Goal: Transaction & Acquisition: Subscribe to service/newsletter

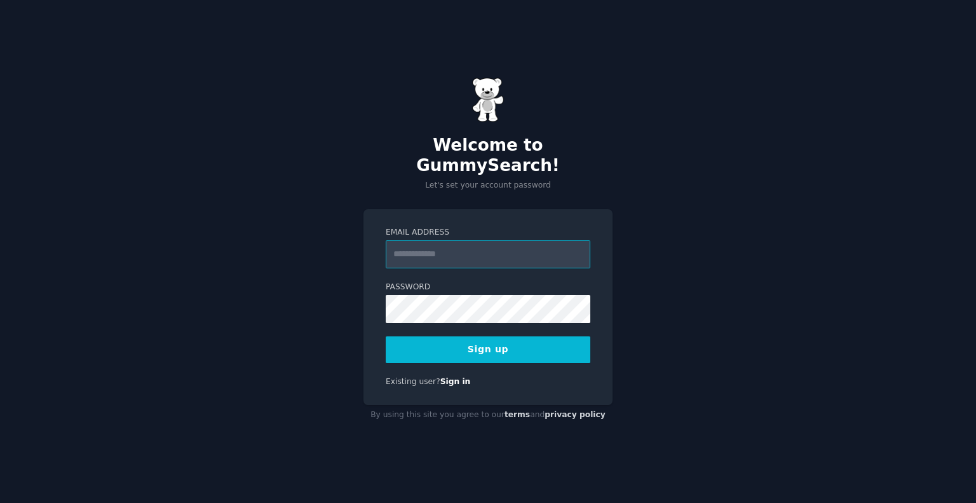
click at [444, 250] on input "Email Address" at bounding box center [488, 254] width 205 height 28
click at [428, 245] on input "Email Address" at bounding box center [488, 254] width 205 height 28
type input "**********"
click at [0, 502] on nordpass-autofill-portal at bounding box center [0, 503] width 0 height 0
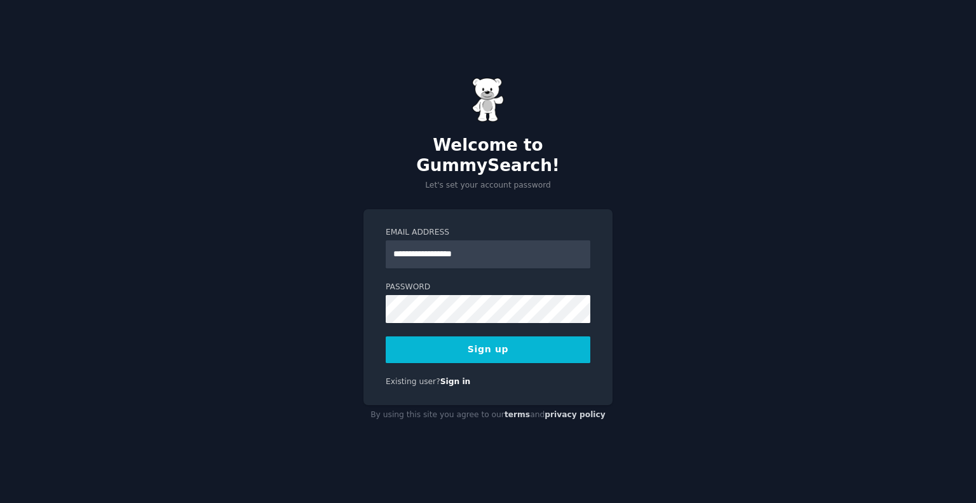
click at [512, 347] on button "Sign up" at bounding box center [488, 349] width 205 height 27
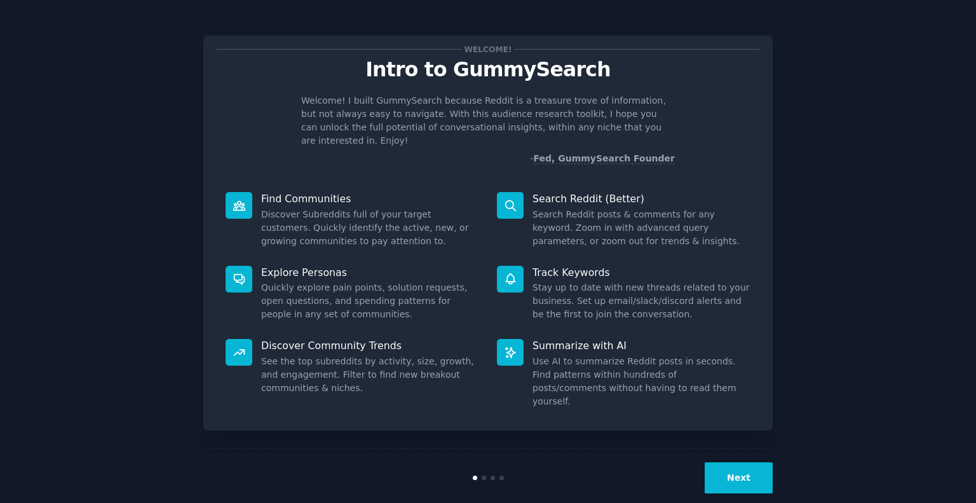
click at [0, 502] on nordpass-portal at bounding box center [0, 503] width 0 height 0
click at [737, 462] on button "Next" at bounding box center [739, 477] width 68 height 31
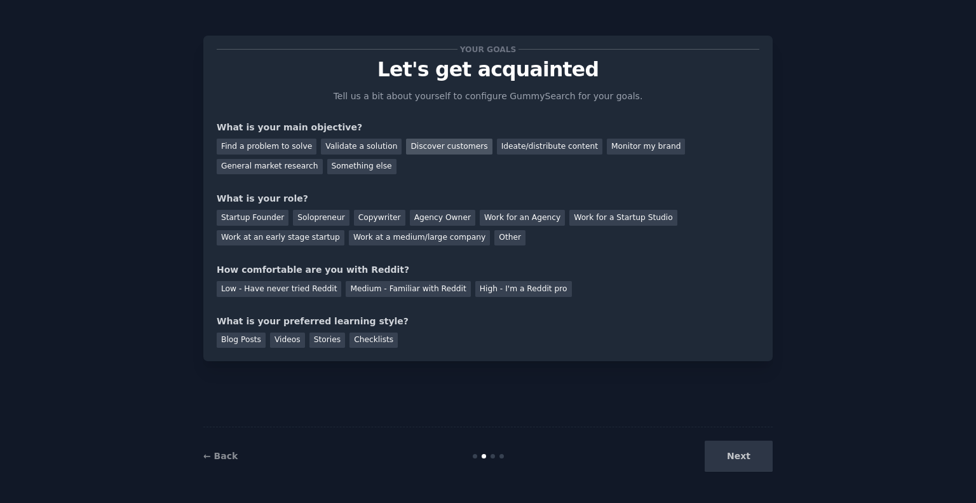
click at [435, 152] on div "Discover customers" at bounding box center [449, 147] width 86 height 16
click at [308, 215] on div "Solopreneur" at bounding box center [321, 218] width 56 height 16
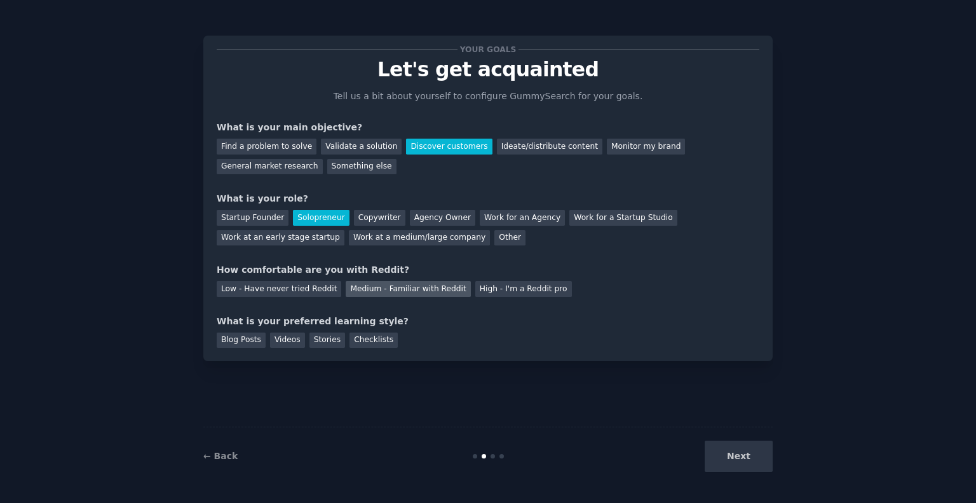
click at [410, 292] on div "Medium - Familiar with Reddit" at bounding box center [408, 289] width 125 height 16
click at [234, 340] on div "Blog Posts" at bounding box center [241, 340] width 49 height 16
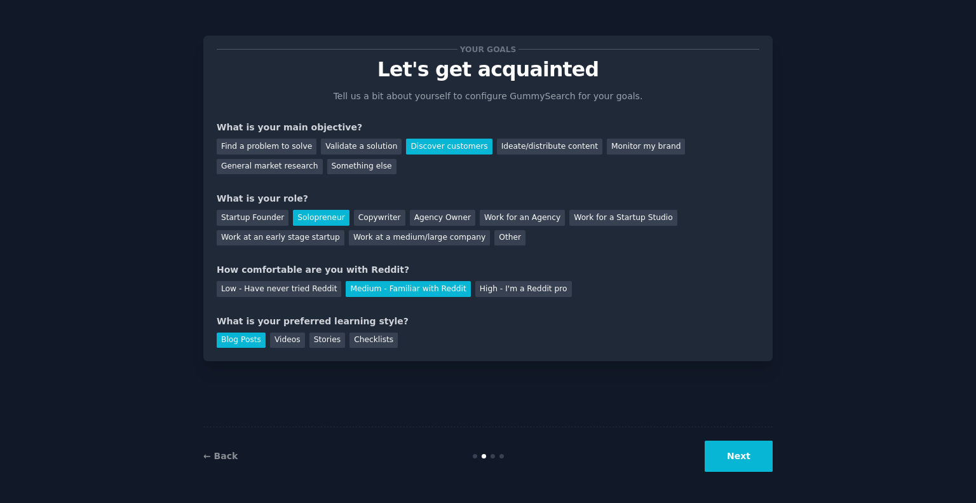
click at [729, 463] on button "Next" at bounding box center [739, 455] width 68 height 31
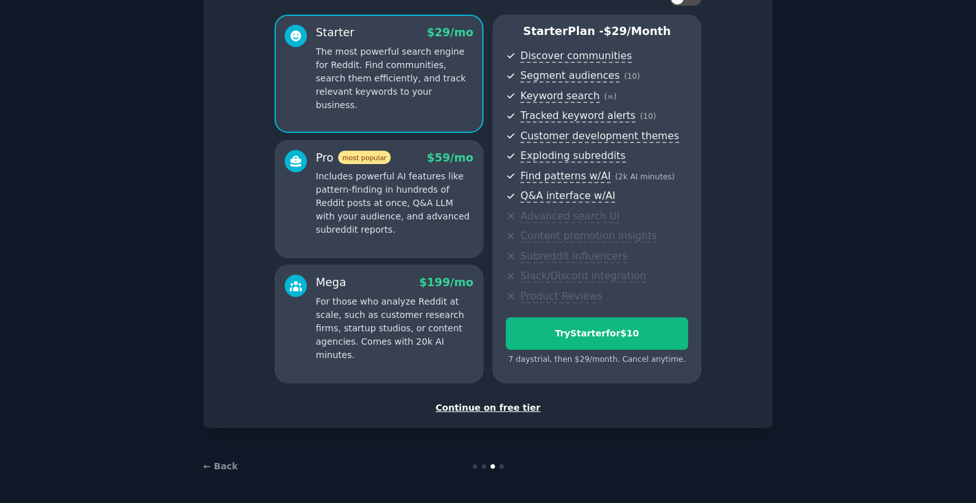
scroll to position [99, 0]
click at [502, 406] on div "Continue on free tier" at bounding box center [488, 407] width 543 height 13
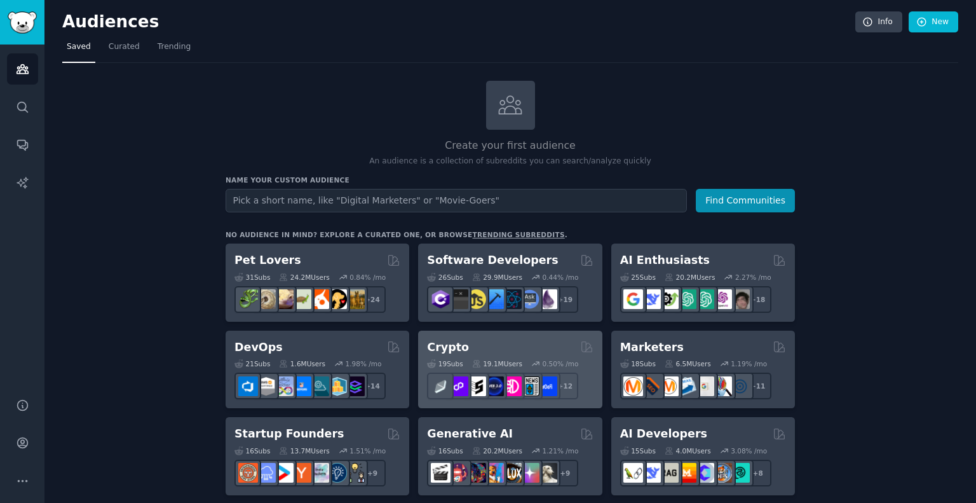
click at [542, 340] on div "Crypto" at bounding box center [510, 347] width 166 height 16
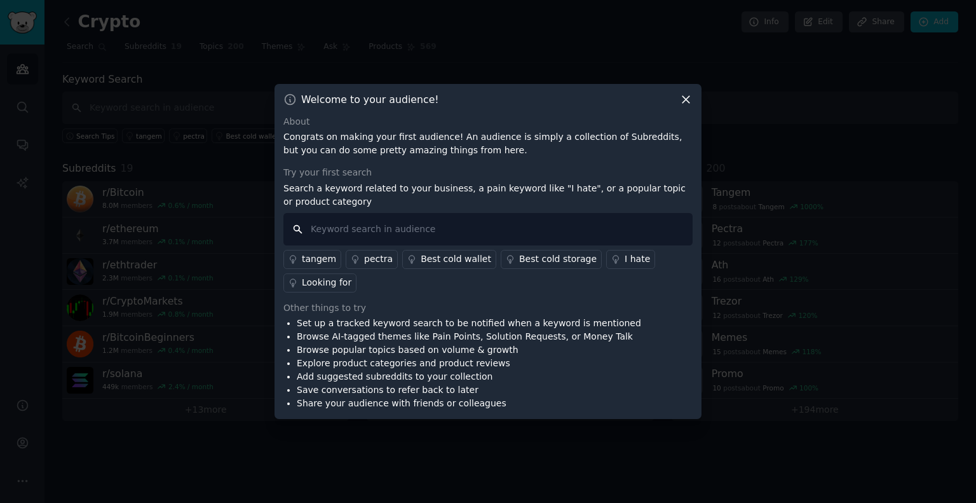
click at [445, 231] on input "text" at bounding box center [487, 229] width 409 height 32
click at [440, 231] on input "text" at bounding box center [487, 229] width 409 height 32
type input "post scheduling"
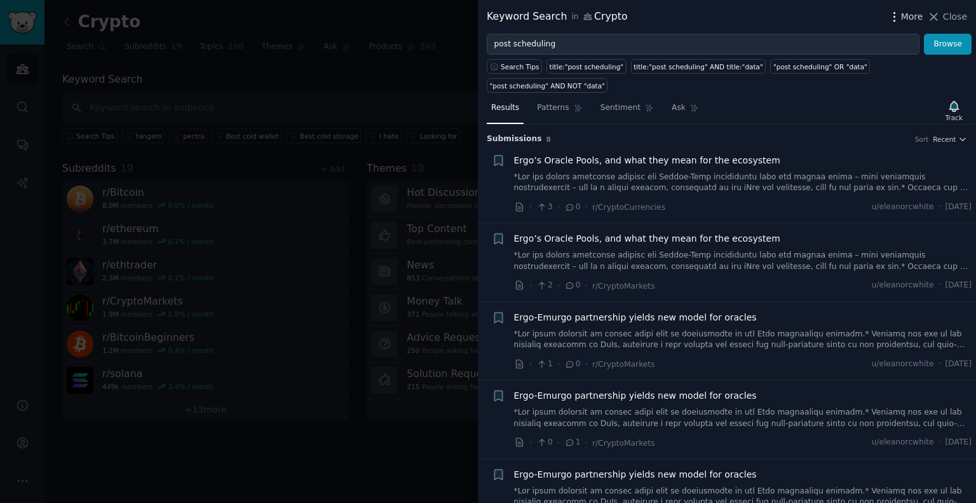
click at [921, 20] on span "More" at bounding box center [912, 16] width 22 height 13
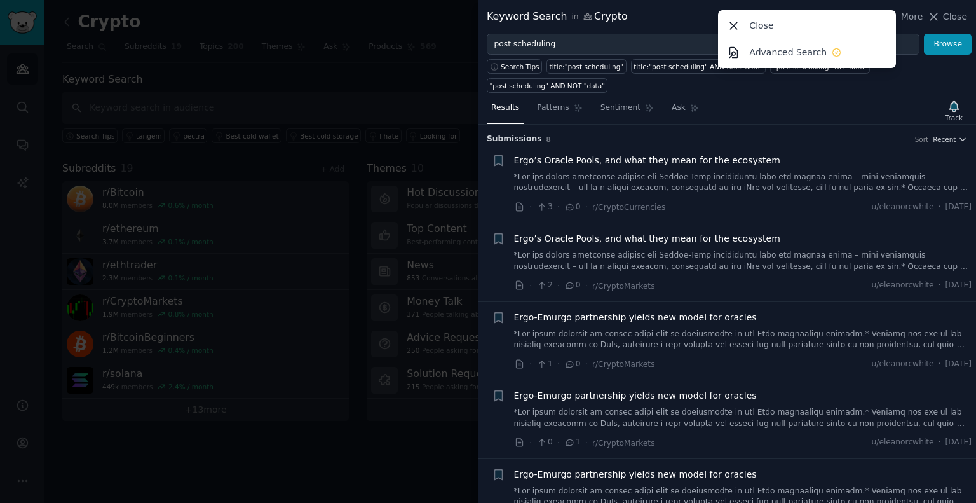
click at [676, 15] on div "Keyword Search in Crypto More Close Advanced Search Close" at bounding box center [727, 17] width 480 height 16
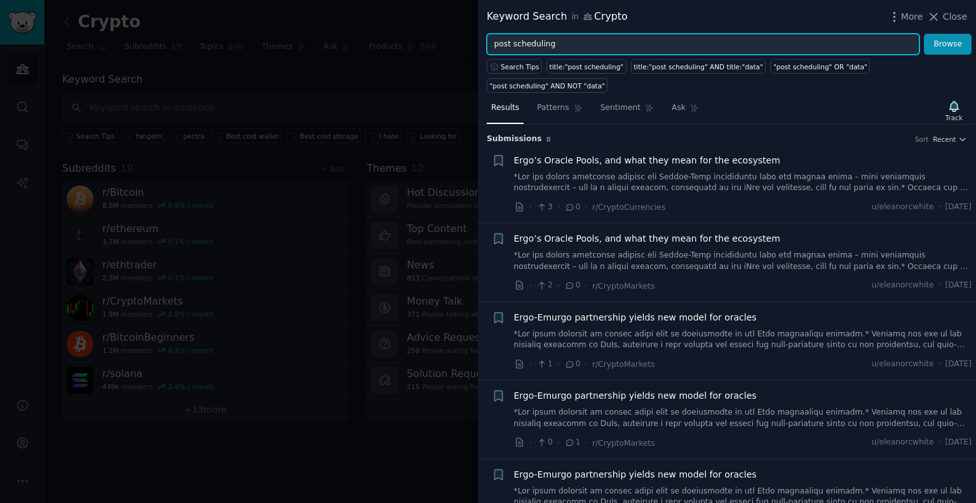
click at [650, 46] on input "post scheduling" at bounding box center [703, 45] width 433 height 22
click at [924, 34] on button "Browse" at bounding box center [948, 45] width 48 height 22
click at [575, 43] on input "post scheduler" at bounding box center [703, 45] width 433 height 22
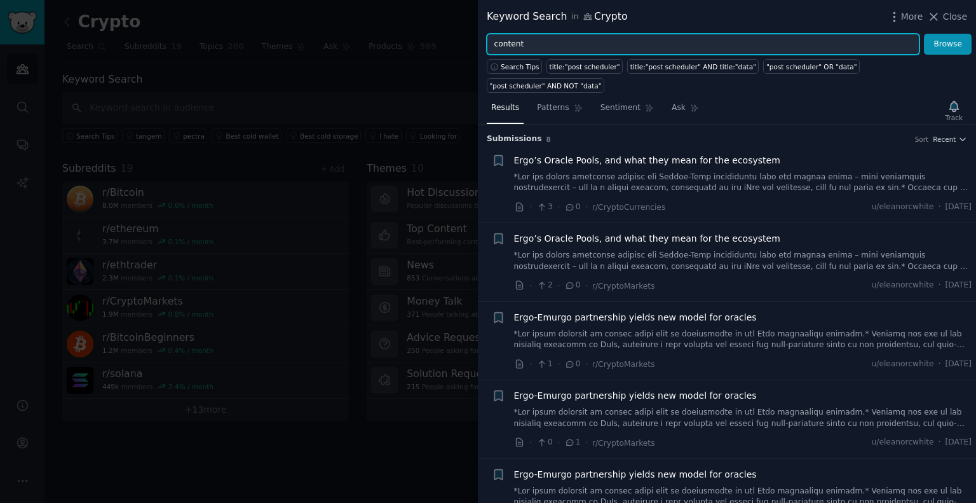
type input "content"
click at [924, 34] on button "Browse" at bounding box center [948, 45] width 48 height 22
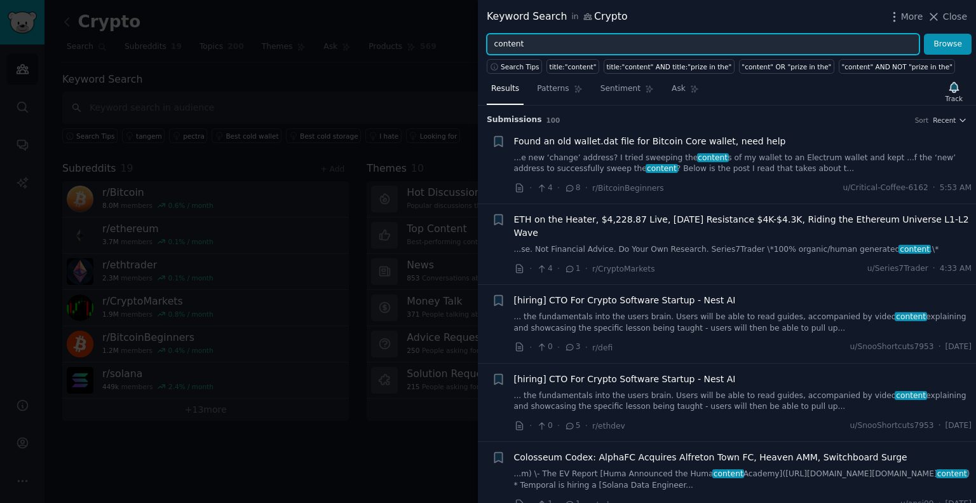
click at [630, 48] on input "content" at bounding box center [703, 45] width 433 height 22
click at [924, 34] on button "Browse" at bounding box center [948, 45] width 48 height 22
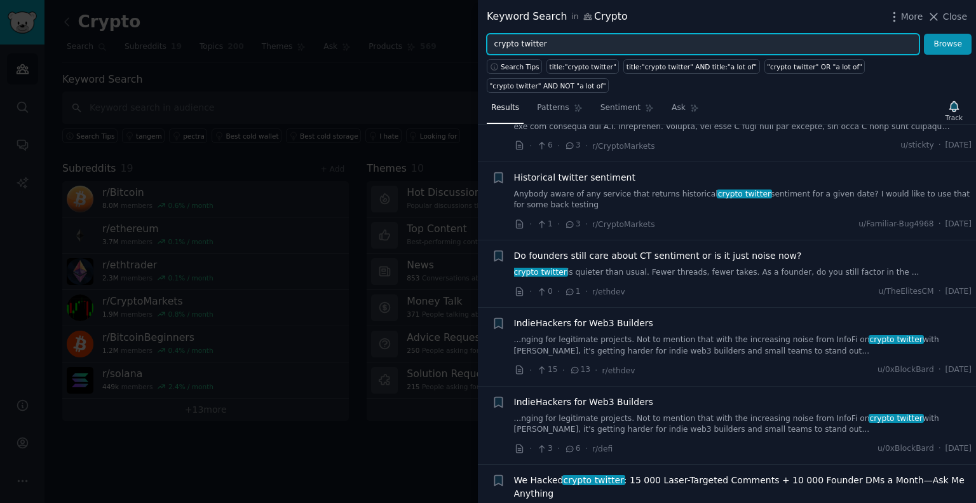
scroll to position [318, 0]
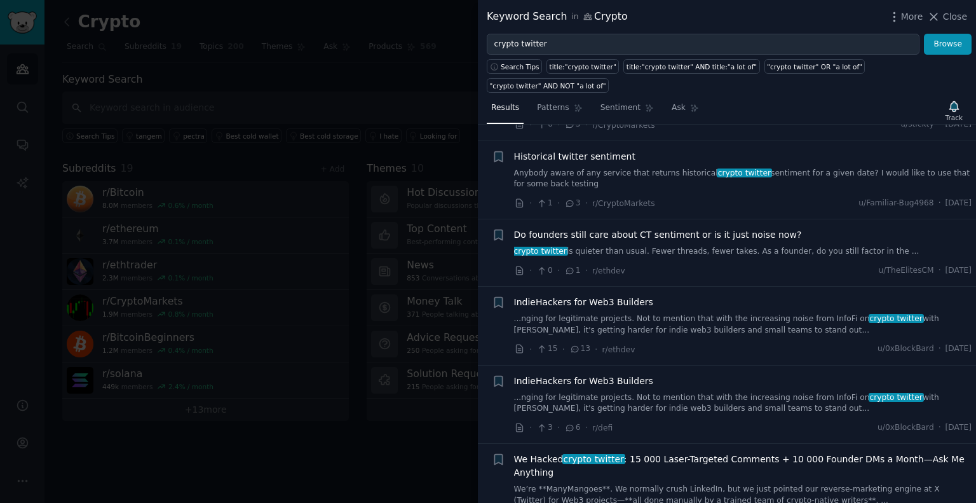
click at [602, 295] on span "IndieHackers for Web3 Builders" at bounding box center [583, 301] width 139 height 13
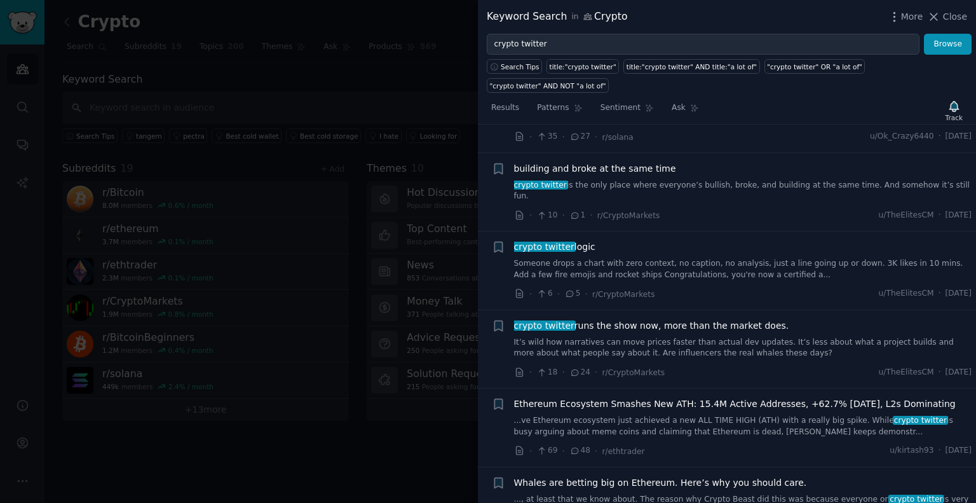
scroll to position [1357, 0]
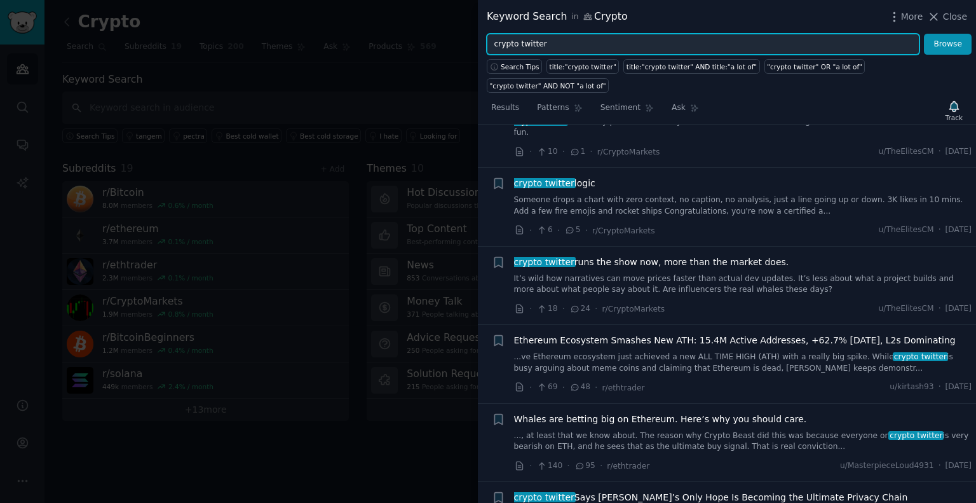
drag, startPoint x: 619, startPoint y: 43, endPoint x: 611, endPoint y: 41, distance: 7.9
click at [619, 43] on input "crypto twitter" at bounding box center [703, 45] width 433 height 22
click at [924, 34] on button "Browse" at bounding box center [948, 45] width 48 height 22
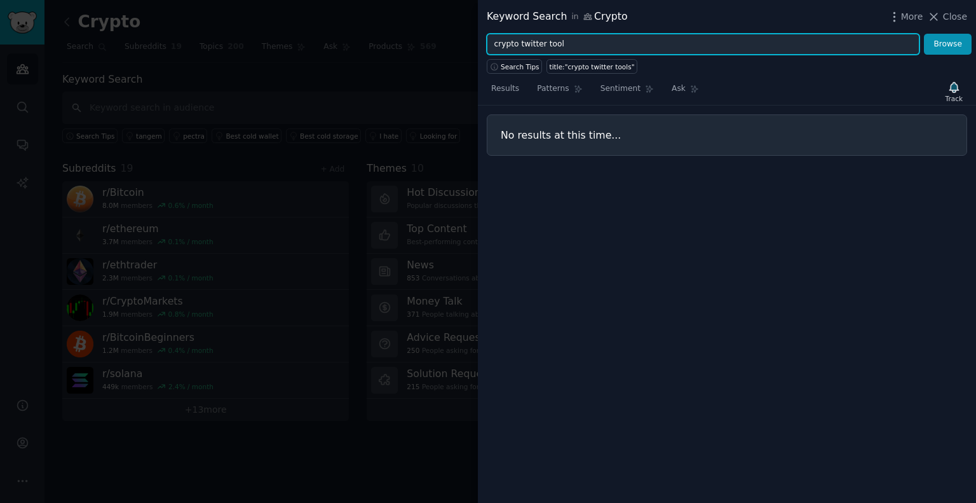
click at [924, 34] on button "Browse" at bounding box center [948, 45] width 48 height 22
type input "crypto twitter automation"
click at [924, 34] on button "Browse" at bounding box center [948, 45] width 48 height 22
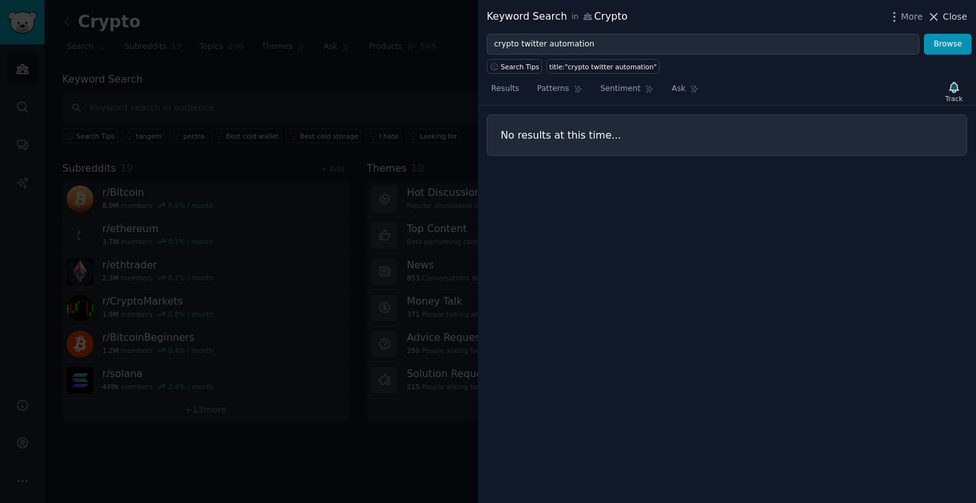
click at [960, 12] on span "Close" at bounding box center [955, 16] width 24 height 13
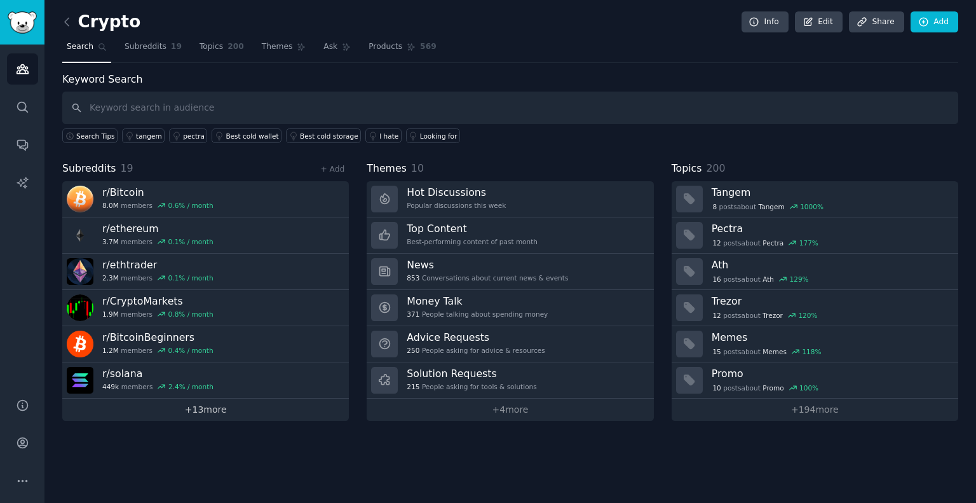
click at [264, 409] on link "+ 13 more" at bounding box center [205, 409] width 287 height 22
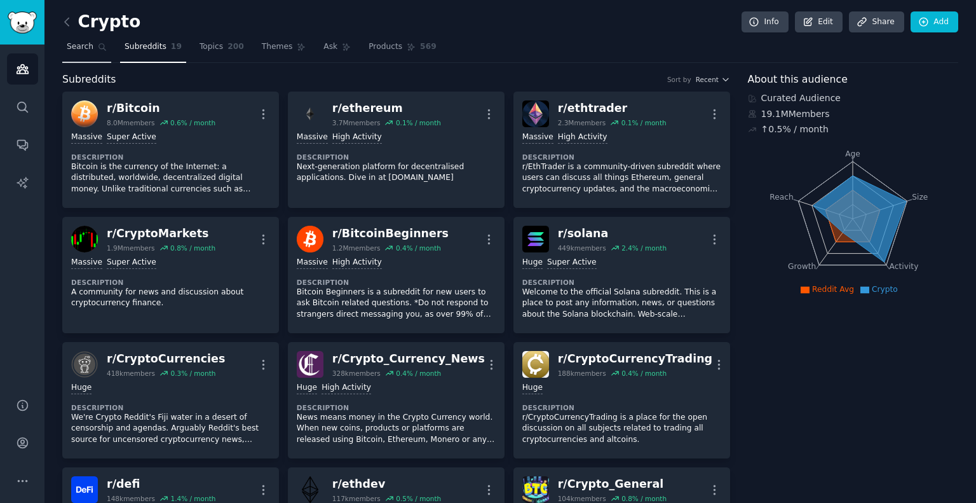
click at [88, 42] on span "Search" at bounding box center [80, 46] width 27 height 11
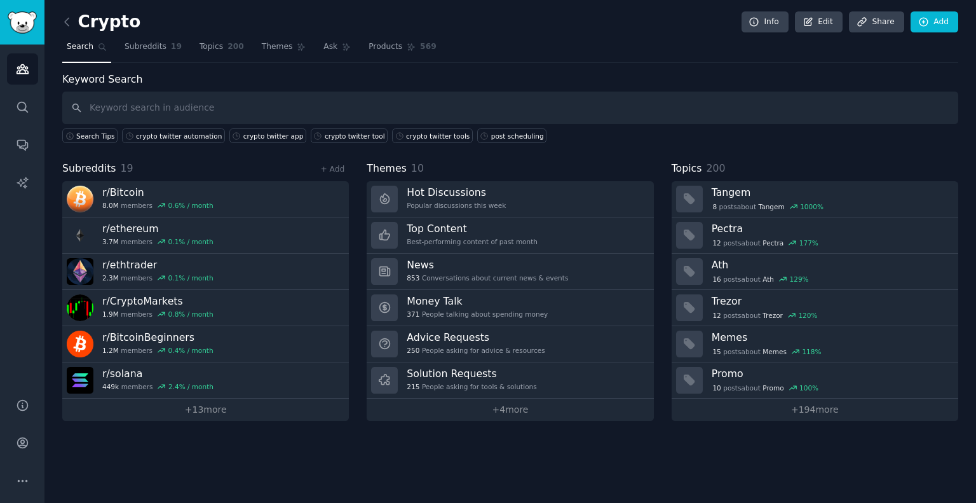
click at [224, 112] on input "text" at bounding box center [510, 107] width 896 height 32
type input "typefully"
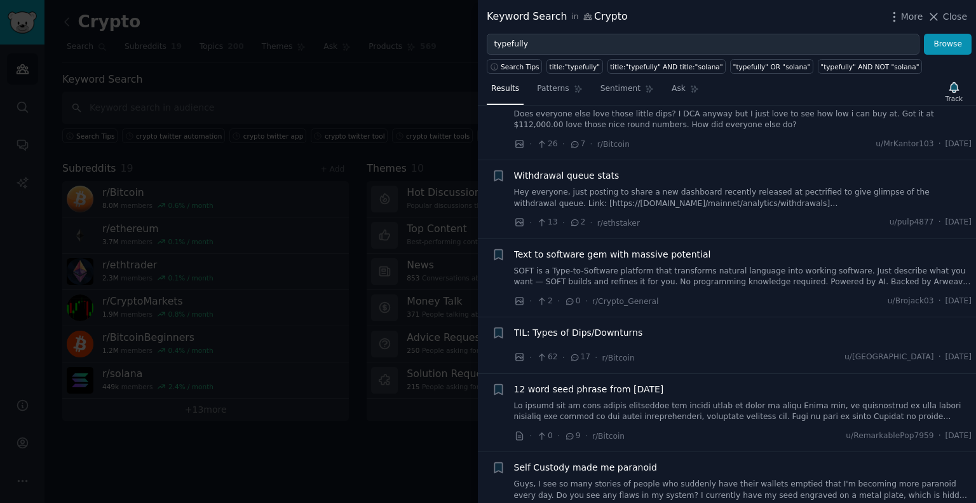
scroll to position [1334, 0]
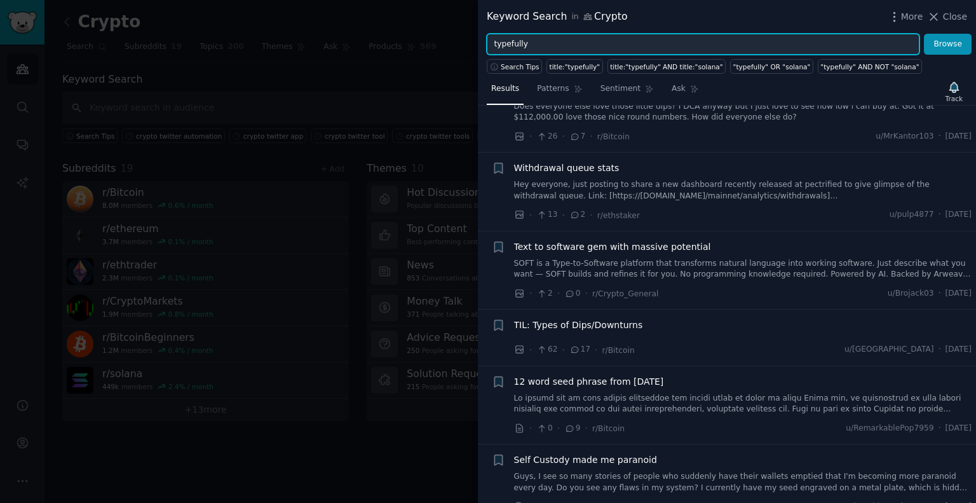
click at [590, 43] on input "typefully" at bounding box center [703, 45] width 433 height 22
type input "kaito"
click at [924, 34] on button "Browse" at bounding box center [948, 45] width 48 height 22
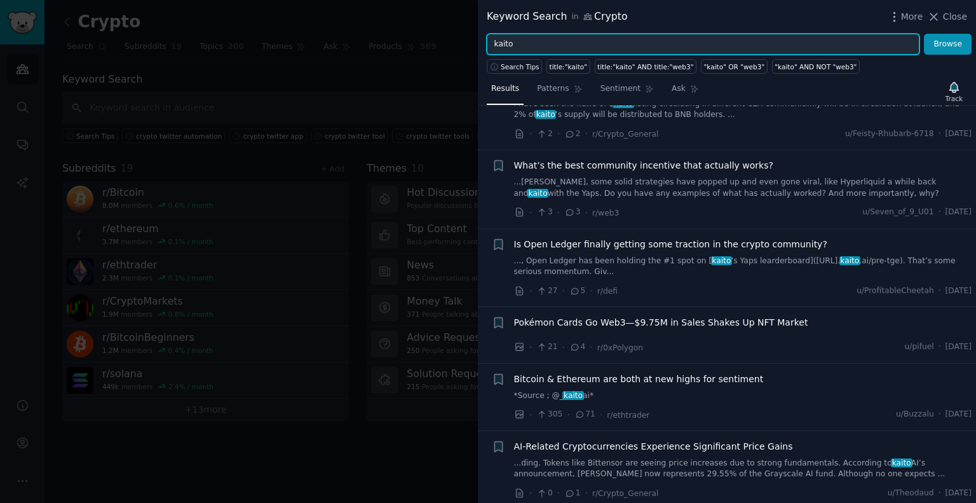
scroll to position [957, 0]
